Goal: Check status: Check status

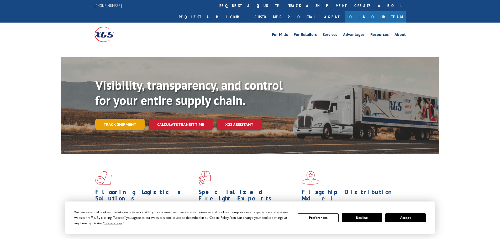
click at [115, 119] on link "Track shipment" at bounding box center [119, 124] width 49 height 11
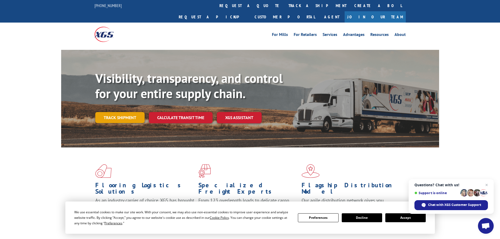
click at [131, 112] on link "Track shipment" at bounding box center [119, 117] width 49 height 11
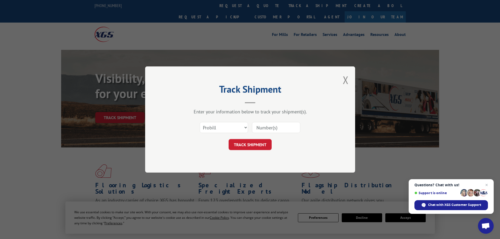
drag, startPoint x: 282, startPoint y: 126, endPoint x: 247, endPoint y: 133, distance: 35.9
click at [247, 133] on div "Select category... Probill BOL PO" at bounding box center [249, 127] width 157 height 17
paste input "LTL1010597"
type input "LTL1010597"
click at [250, 145] on button "TRACK SHIPMENT" at bounding box center [250, 144] width 43 height 11
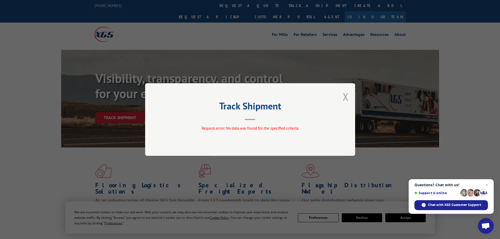
click at [347, 98] on button "Close modal" at bounding box center [346, 97] width 6 height 14
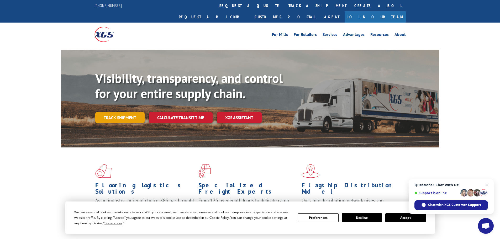
click at [104, 112] on link "Track shipment" at bounding box center [119, 117] width 49 height 11
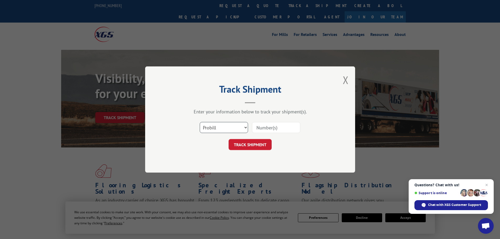
click at [236, 128] on select "Select category... Probill BOL PO" at bounding box center [224, 127] width 48 height 11
select select "bol"
click at [200, 122] on select "Select category... Probill BOL PO" at bounding box center [224, 127] width 48 height 11
click at [270, 129] on input at bounding box center [276, 127] width 48 height 11
paste input "15340379"
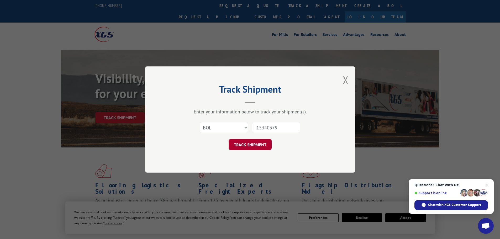
type input "15340379"
click at [251, 144] on button "TRACK SHIPMENT" at bounding box center [250, 144] width 43 height 11
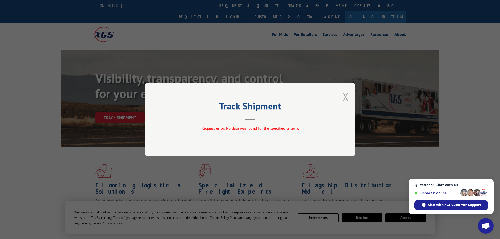
click at [345, 96] on button "Close modal" at bounding box center [346, 97] width 6 height 14
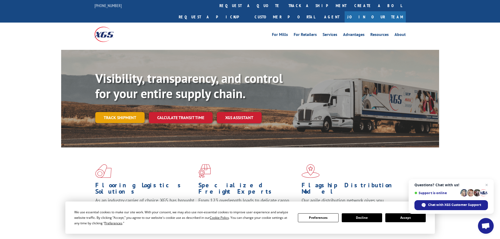
click at [120, 112] on link "Track shipment" at bounding box center [119, 117] width 49 height 11
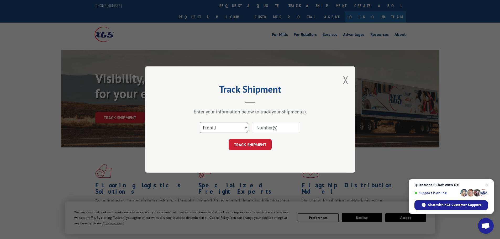
drag, startPoint x: 228, startPoint y: 127, endPoint x: 176, endPoint y: 141, distance: 53.2
click at [164, 141] on div "Track Shipment Enter your information below to track your shipment(s). Select c…" at bounding box center [250, 119] width 210 height 106
click at [200, 122] on select "Select category... Probill BOL PO" at bounding box center [224, 127] width 48 height 11
click at [222, 126] on select "Select category... Probill BOL PO" at bounding box center [224, 127] width 48 height 11
select select "probill"
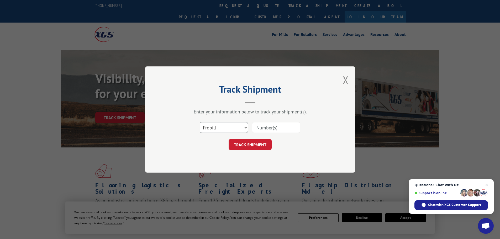
click at [200, 122] on select "Select category... Probill BOL PO" at bounding box center [224, 127] width 48 height 11
click at [267, 129] on input at bounding box center [276, 127] width 48 height 11
paste input "15340379"
type input "15340379"
click at [258, 143] on button "TRACK SHIPMENT" at bounding box center [250, 144] width 43 height 11
